Goal: Task Accomplishment & Management: Manage account settings

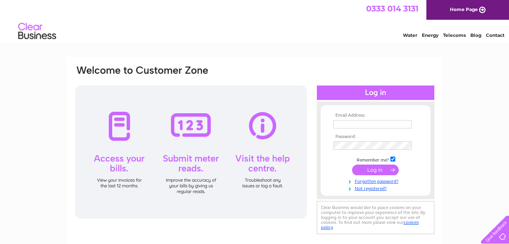
type input "[EMAIL_ADDRESS][DOMAIN_NAME]"
click at [363, 168] on input "submit" at bounding box center [375, 169] width 47 height 11
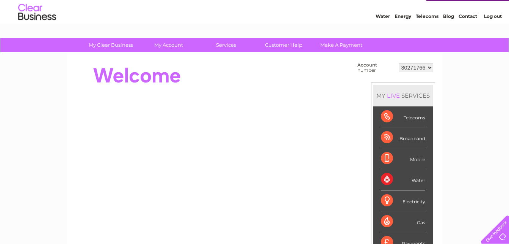
scroll to position [5, 0]
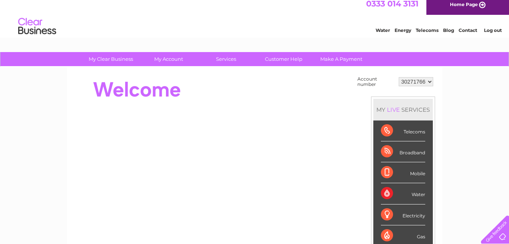
click at [429, 80] on select "30271766 30305460" at bounding box center [416, 81] width 35 height 9
select select "30305460"
click at [399, 77] on select "30271766 30305460" at bounding box center [416, 81] width 35 height 9
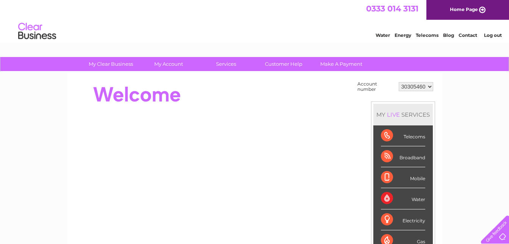
click at [407, 160] on div "Broadband" at bounding box center [403, 156] width 44 height 21
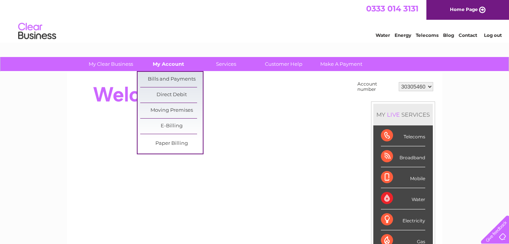
click at [173, 67] on link "My Account" at bounding box center [168, 64] width 63 height 14
click at [173, 74] on link "Bills and Payments" at bounding box center [171, 79] width 63 height 15
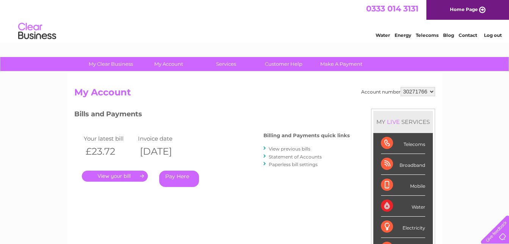
click at [430, 93] on select "30271766 30305460" at bounding box center [418, 91] width 35 height 9
select select "30305460"
click at [401, 87] on select "30271766 30305460" at bounding box center [418, 91] width 35 height 9
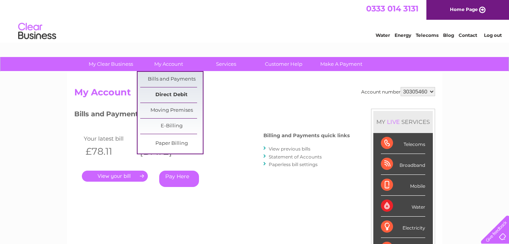
click at [168, 93] on link "Direct Debit" at bounding box center [171, 94] width 63 height 15
